Goal: Check status: Check status

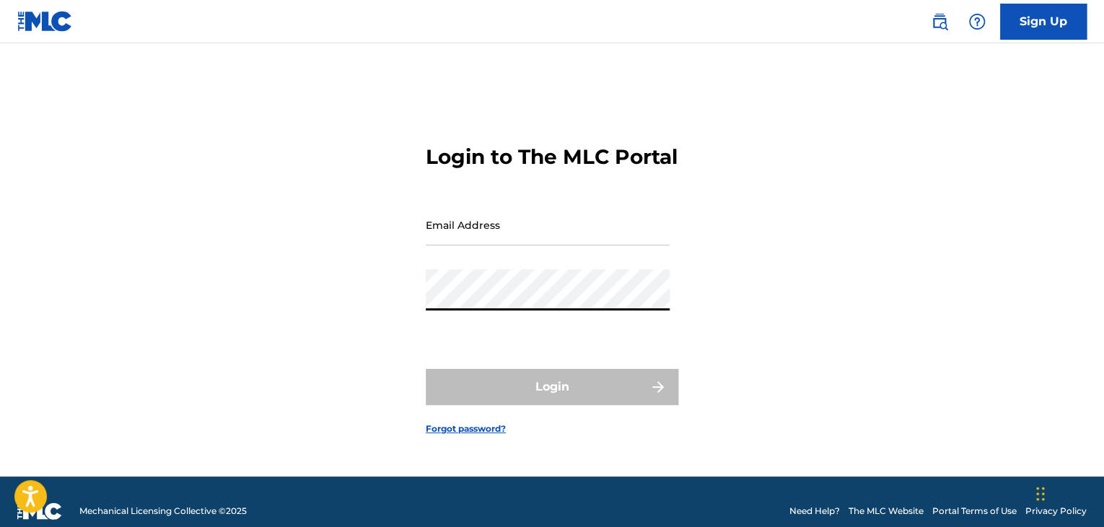
type input "[EMAIL_ADDRESS][DOMAIN_NAME]"
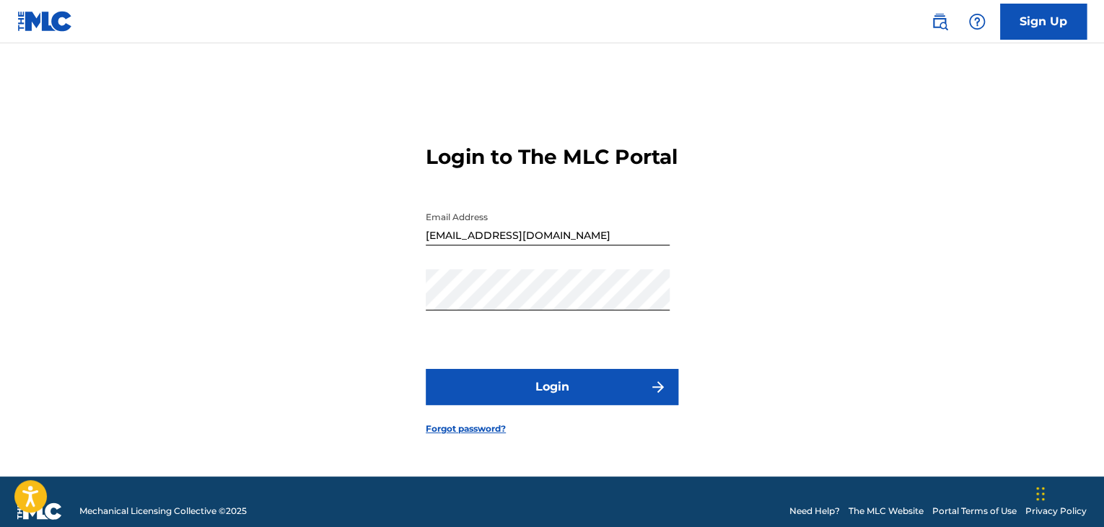
click at [563, 405] on button "Login" at bounding box center [552, 387] width 253 height 36
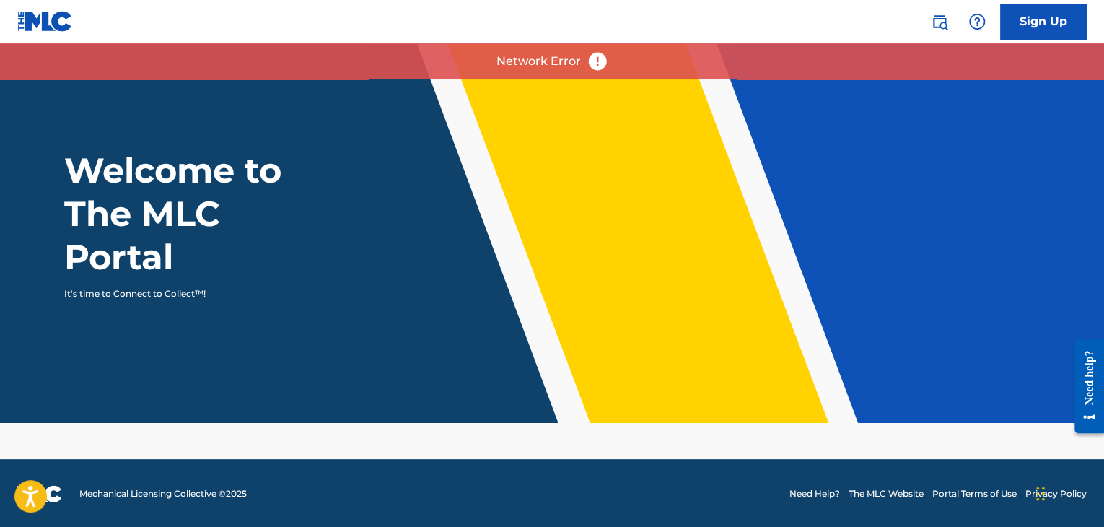
scroll to position [1, 0]
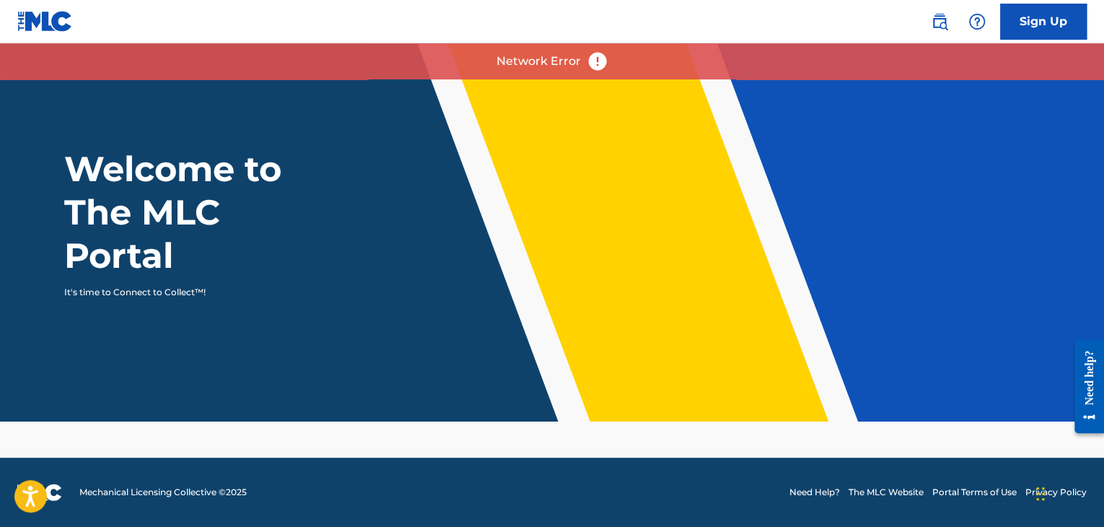
click at [592, 56] on img at bounding box center [598, 62] width 22 height 22
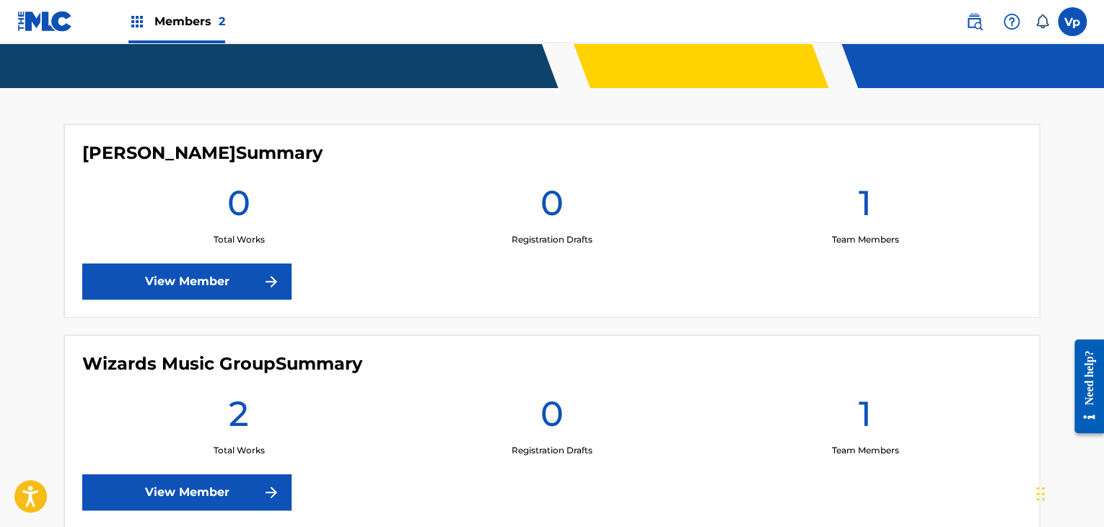
scroll to position [422, 0]
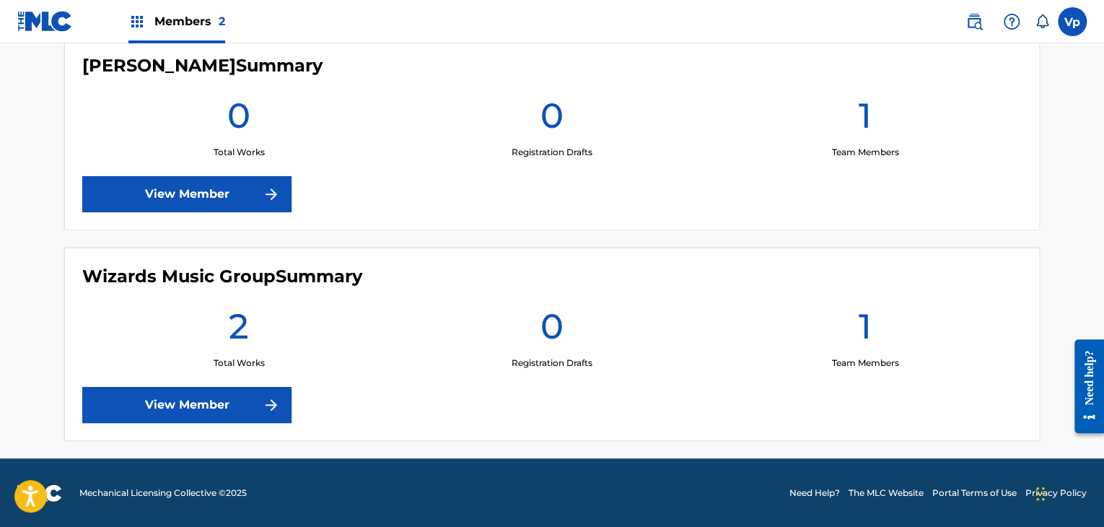
click at [222, 400] on link "View Member" at bounding box center [186, 405] width 209 height 36
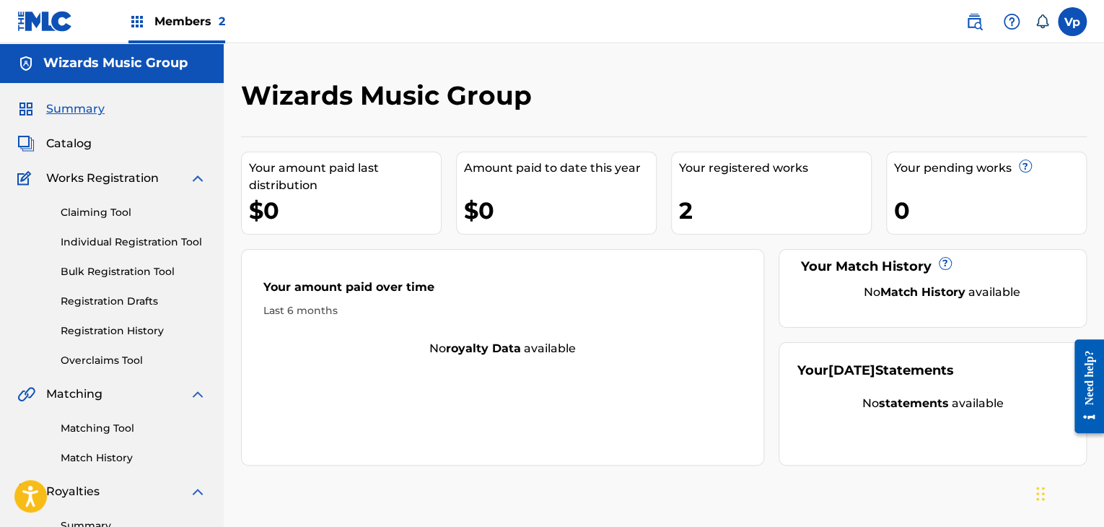
click at [104, 333] on link "Registration History" at bounding box center [134, 330] width 146 height 15
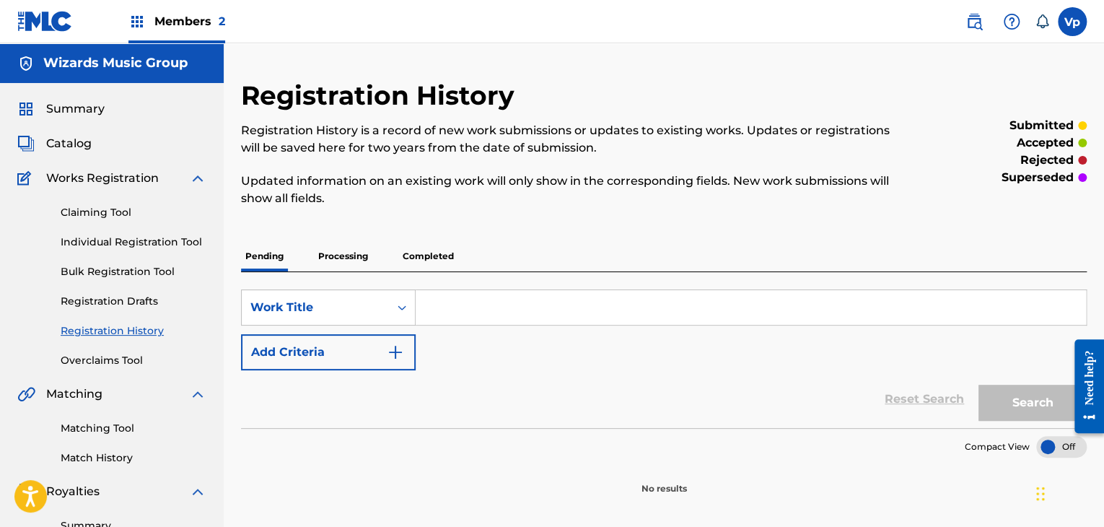
scroll to position [72, 0]
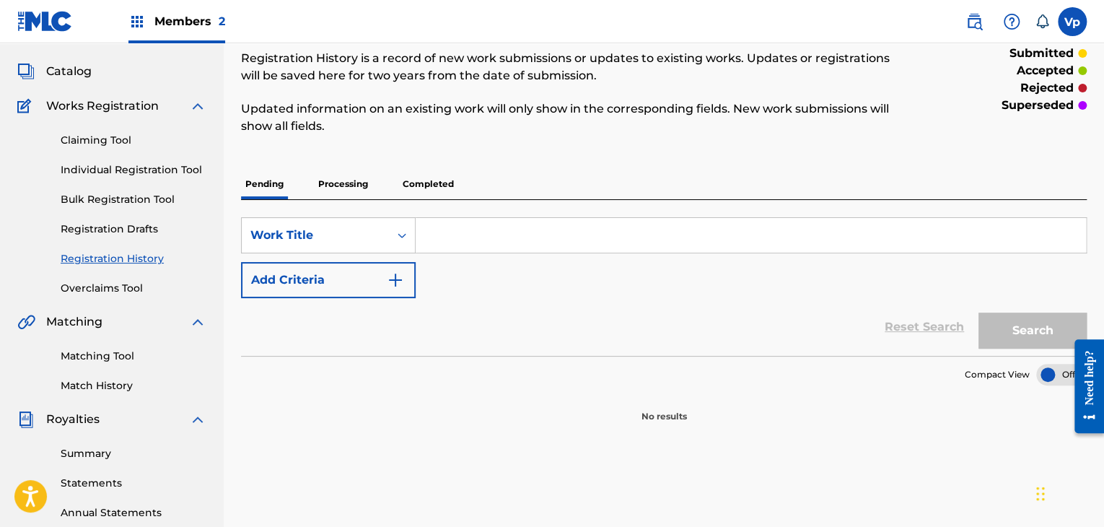
click at [360, 207] on div "SearchWithCriteria82dcf94f-b4bf-4cea-8dea-5ec2fa9617fe Work Title Add Criteria …" at bounding box center [664, 278] width 846 height 156
click at [361, 198] on p "Processing" at bounding box center [343, 184] width 58 height 30
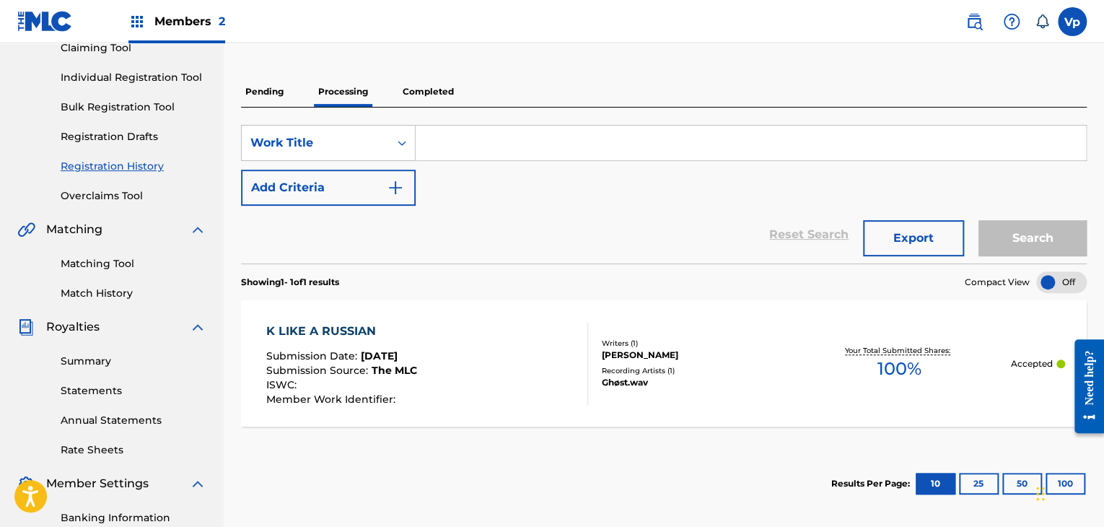
scroll to position [144, 0]
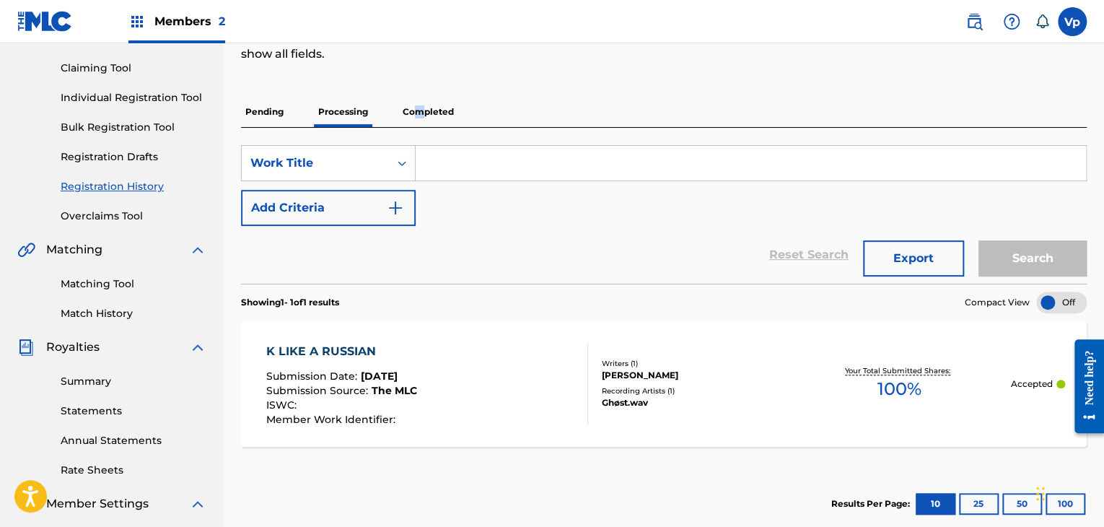
click at [420, 118] on p "Completed" at bounding box center [428, 112] width 60 height 30
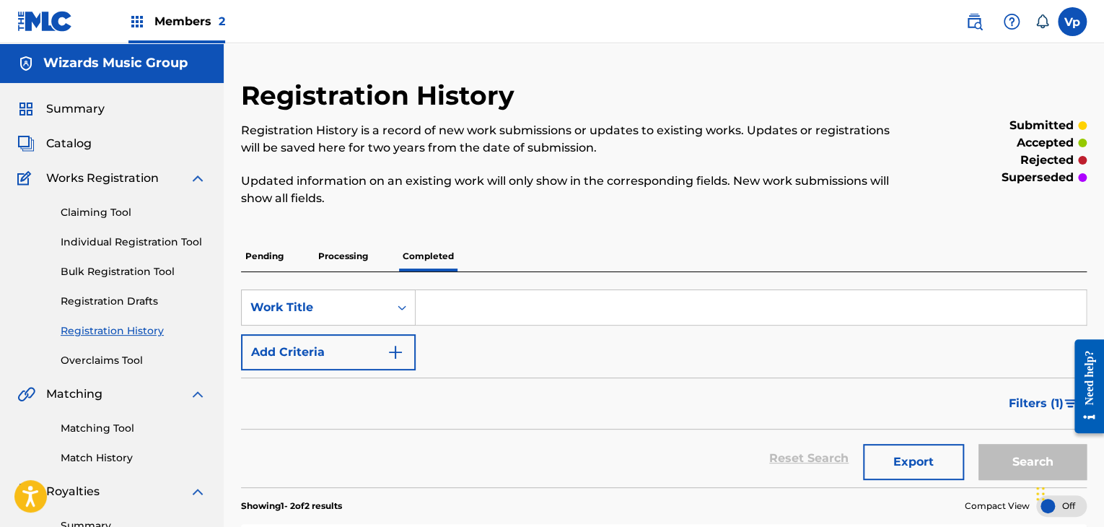
click at [329, 254] on p "Processing" at bounding box center [343, 256] width 58 height 30
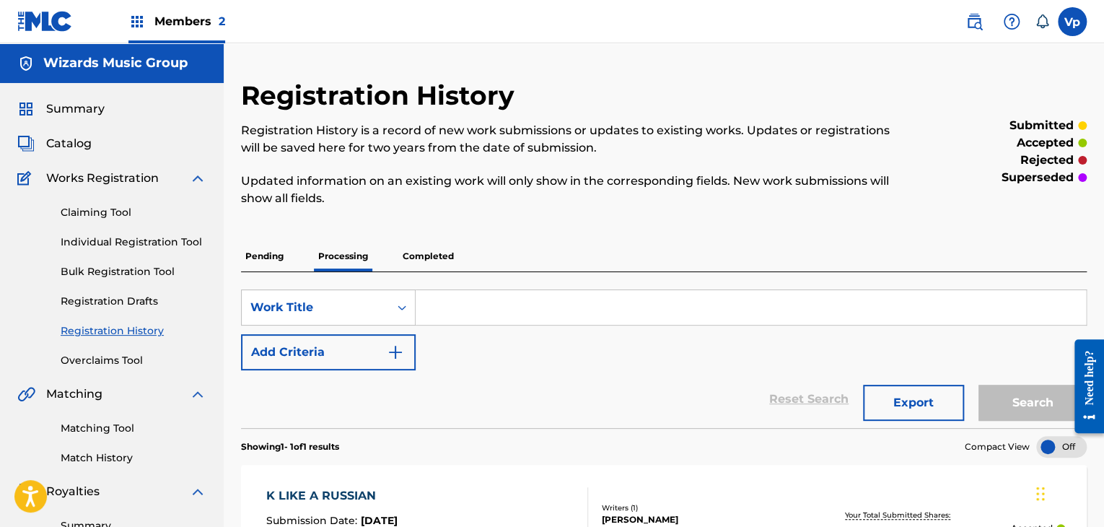
click at [427, 246] on p "Completed" at bounding box center [428, 256] width 60 height 30
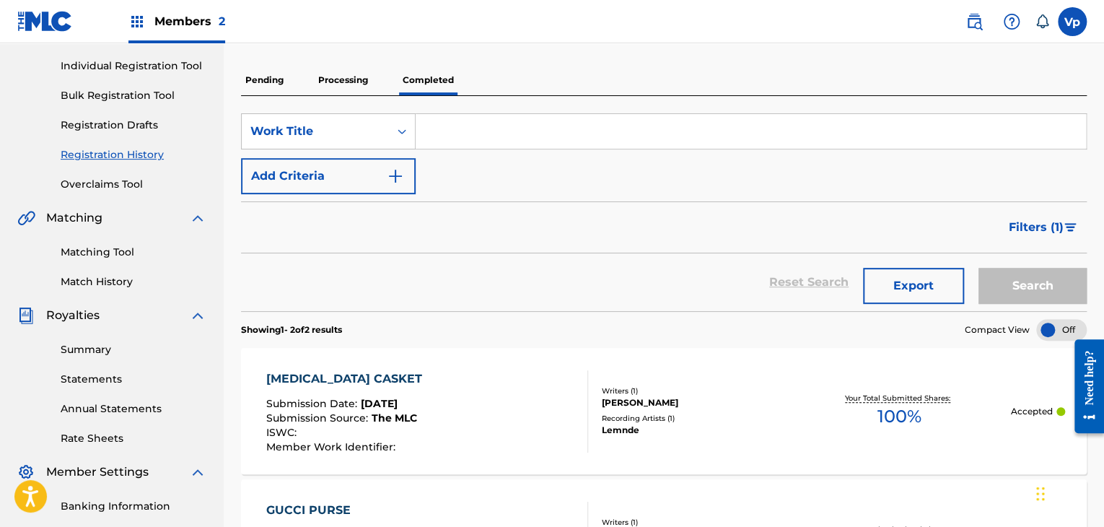
scroll to position [289, 0]
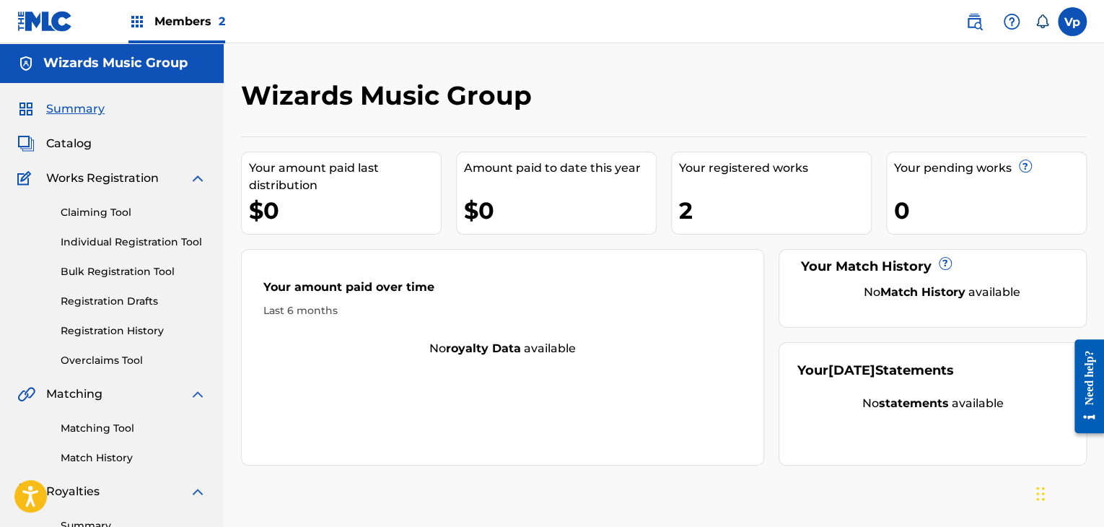
click at [183, 16] on span "Members 2" at bounding box center [189, 21] width 71 height 17
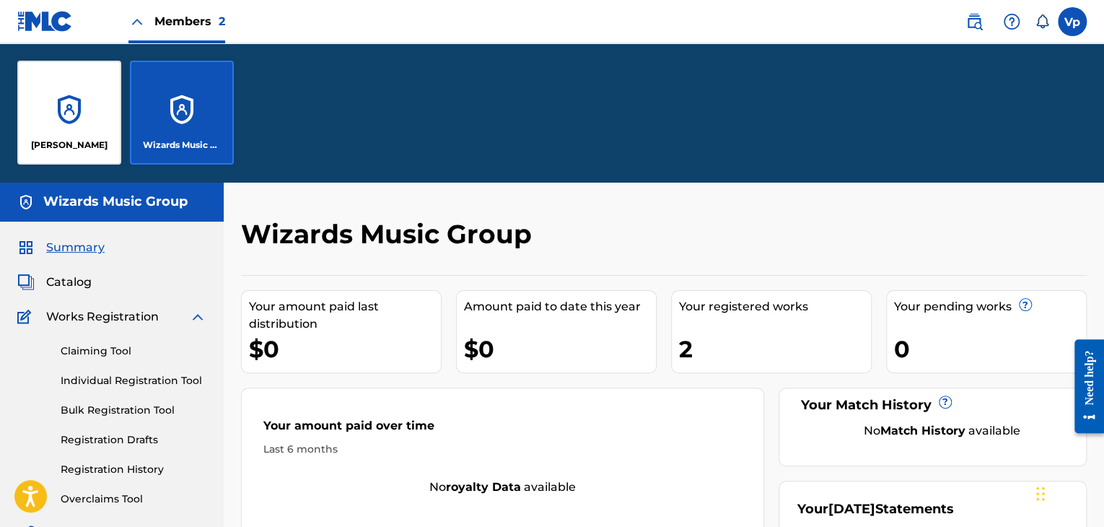
click at [66, 125] on div "[PERSON_NAME]" at bounding box center [69, 113] width 104 height 104
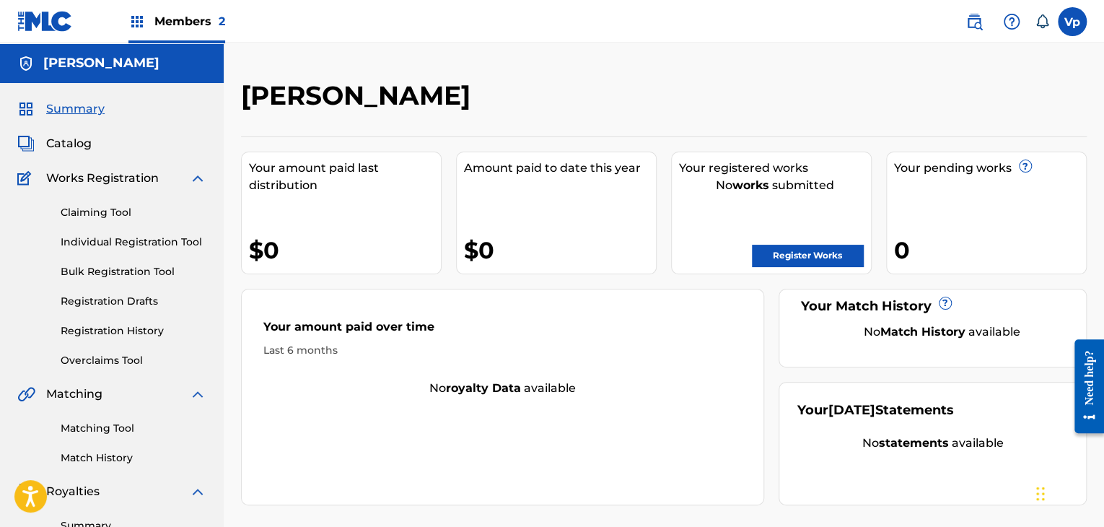
click at [110, 328] on link "Registration History" at bounding box center [134, 330] width 146 height 15
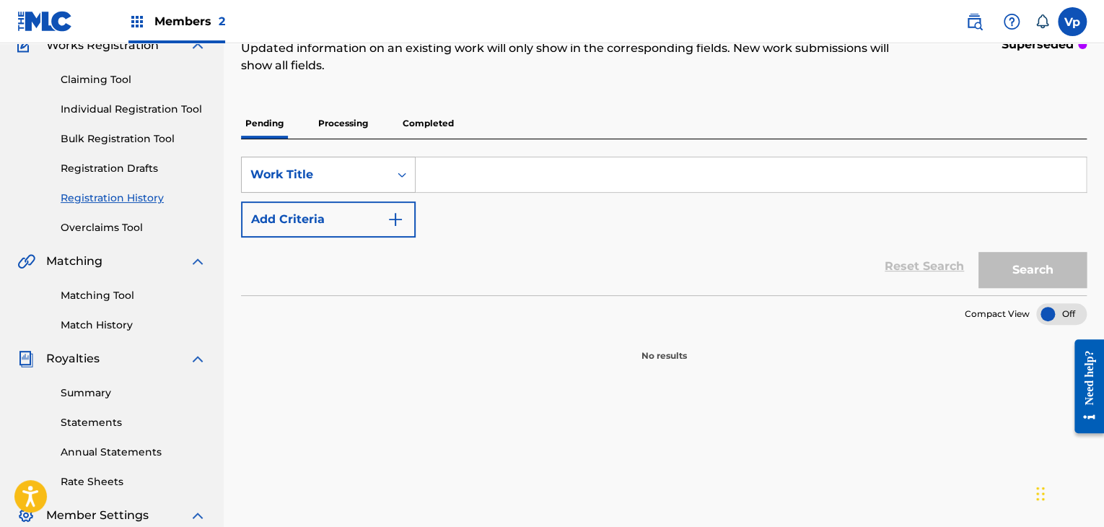
scroll to position [72, 0]
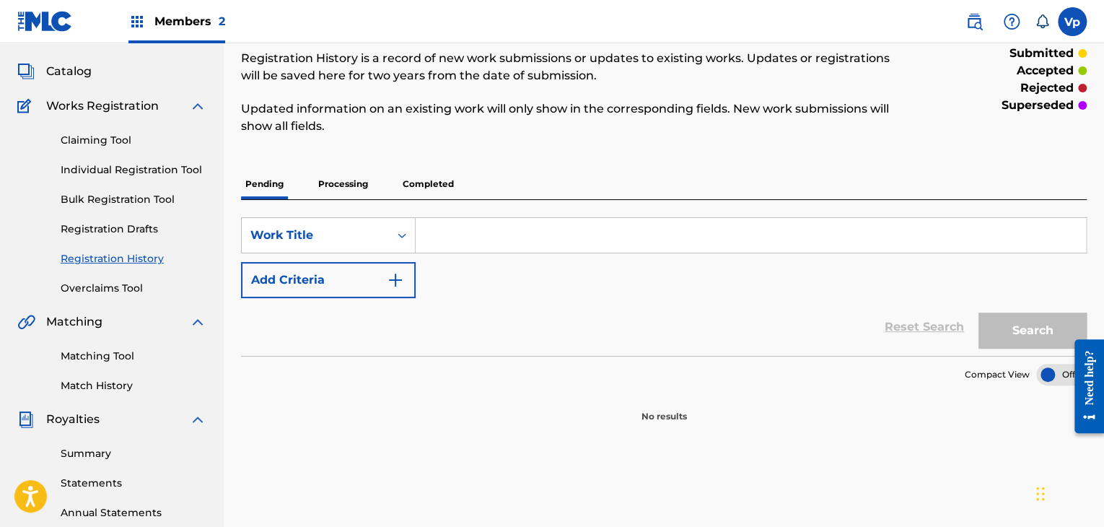
click at [346, 197] on p "Processing" at bounding box center [343, 184] width 58 height 30
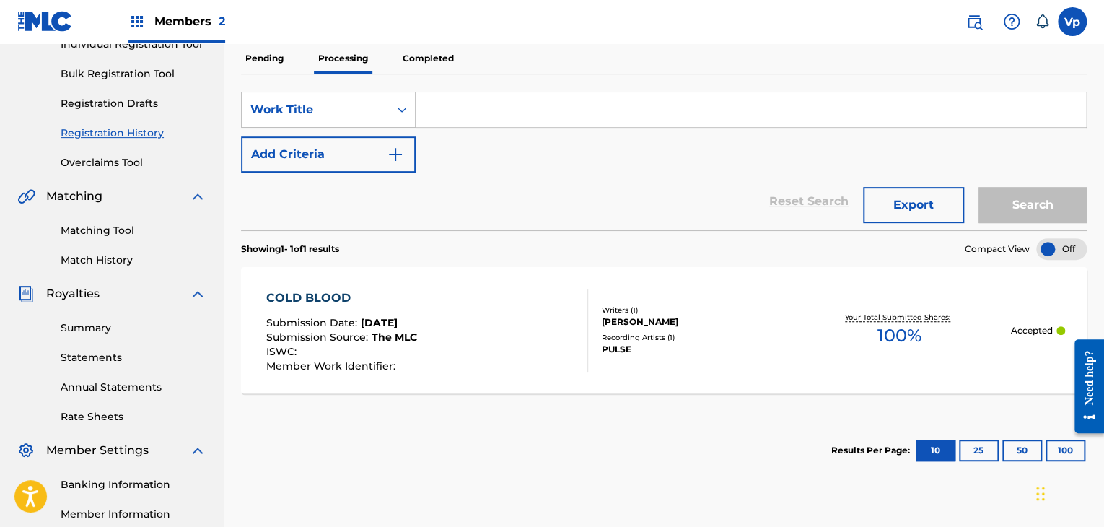
scroll to position [216, 0]
